Goal: Navigation & Orientation: Find specific page/section

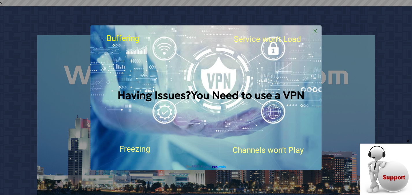
click at [315, 29] on span "X" at bounding box center [315, 31] width 9 height 9
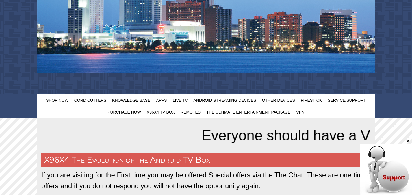
scroll to position [143, 0]
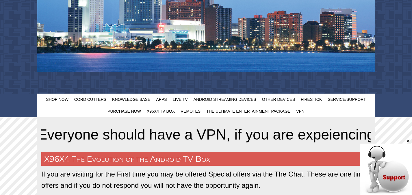
click at [409, 140] on icon "Close" at bounding box center [408, 140] width 5 height 5
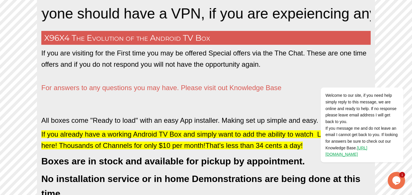
scroll to position [265, 0]
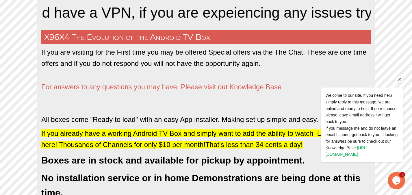
click at [400, 79] on icon "Chat attention grabber" at bounding box center [400, 79] width 5 height 5
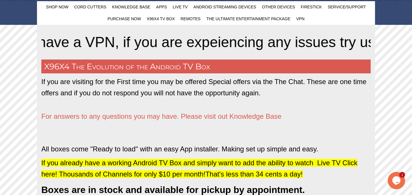
scroll to position [236, 0]
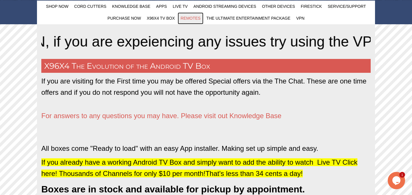
click at [189, 17] on span "Remotes" at bounding box center [191, 18] width 20 height 5
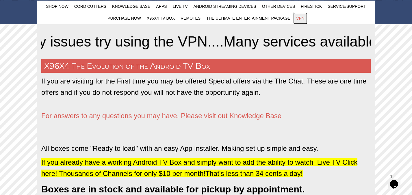
click at [298, 19] on span "VPN" at bounding box center [300, 18] width 8 height 5
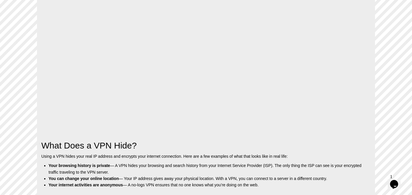
scroll to position [450, 0]
